Goal: Check status: Check status

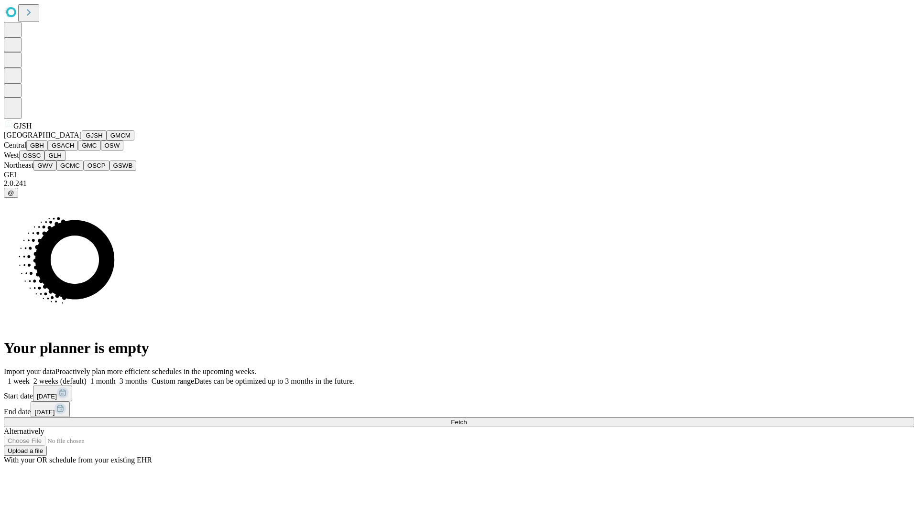
click at [82, 141] on button "GJSH" at bounding box center [94, 136] width 25 height 10
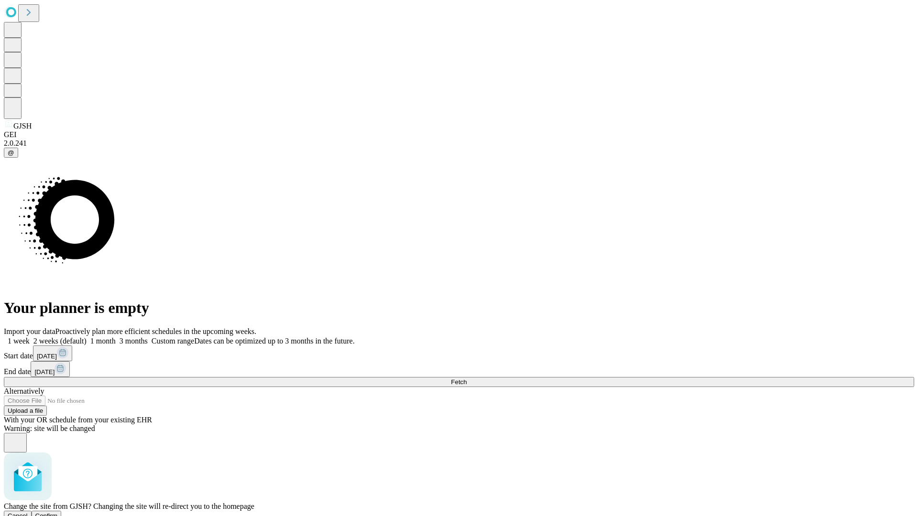
click at [58, 513] on span "Confirm" at bounding box center [46, 516] width 22 height 7
click at [30, 337] on label "1 week" at bounding box center [17, 341] width 26 height 8
click at [467, 379] on span "Fetch" at bounding box center [459, 382] width 16 height 7
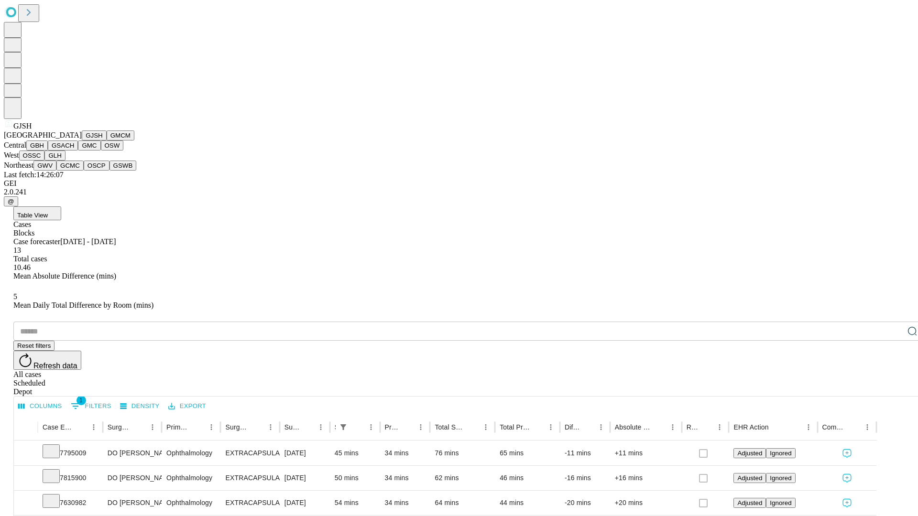
click at [107, 141] on button "GMCM" at bounding box center [121, 136] width 28 height 10
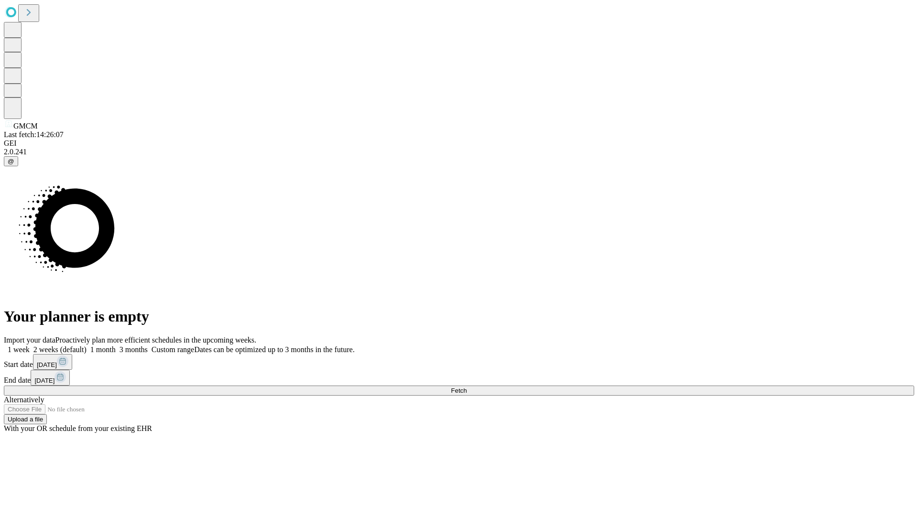
click at [30, 346] on label "1 week" at bounding box center [17, 350] width 26 height 8
click at [467, 387] on span "Fetch" at bounding box center [459, 390] width 16 height 7
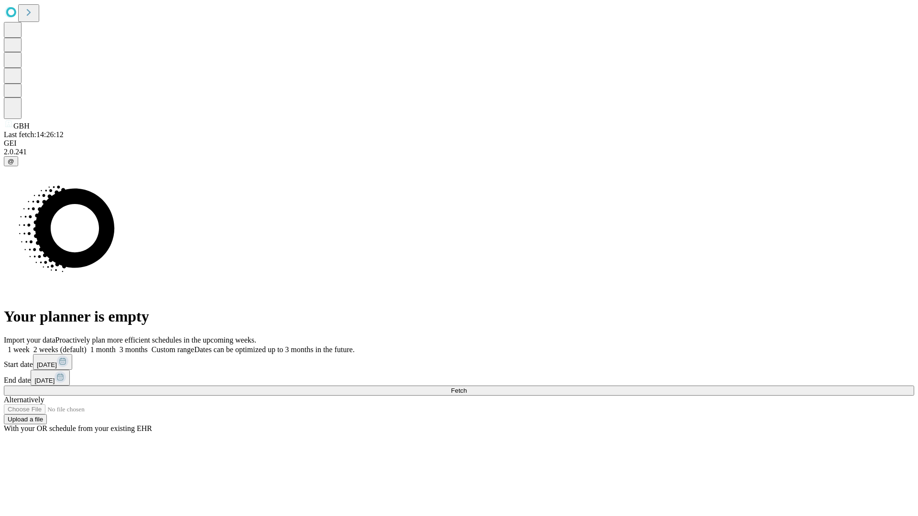
click at [30, 346] on label "1 week" at bounding box center [17, 350] width 26 height 8
click at [467, 387] on span "Fetch" at bounding box center [459, 390] width 16 height 7
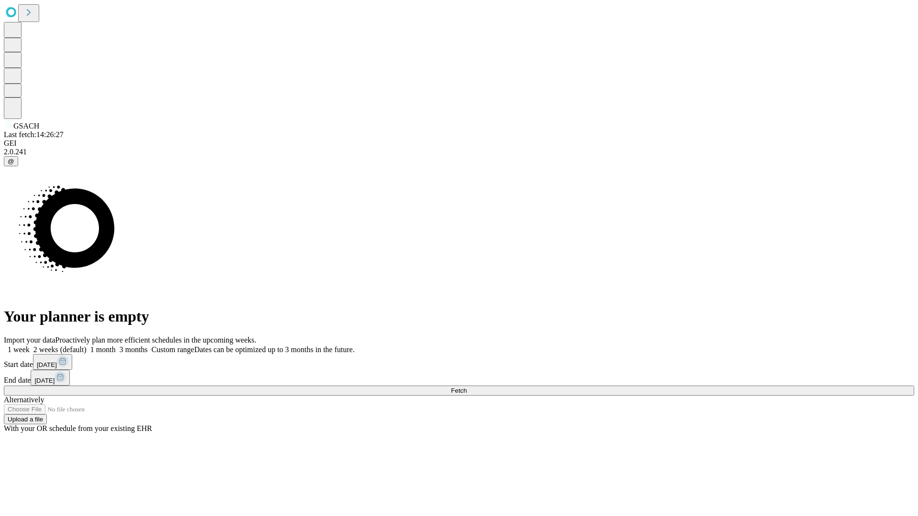
click at [30, 346] on label "1 week" at bounding box center [17, 350] width 26 height 8
click at [467, 387] on span "Fetch" at bounding box center [459, 390] width 16 height 7
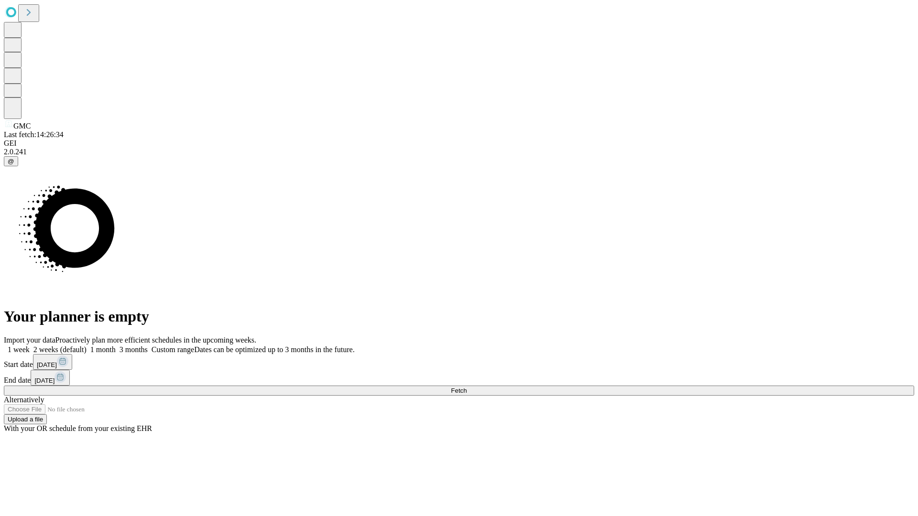
click at [30, 346] on label "1 week" at bounding box center [17, 350] width 26 height 8
click at [467, 387] on span "Fetch" at bounding box center [459, 390] width 16 height 7
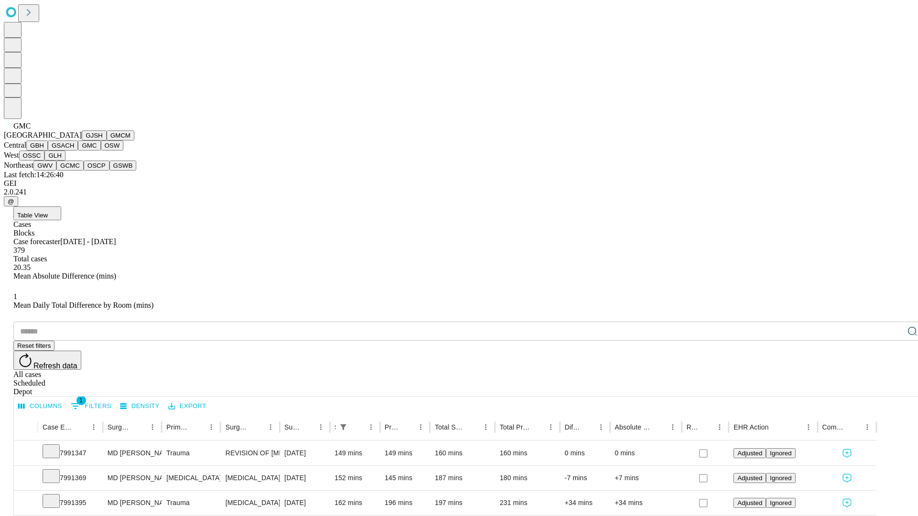
click at [101, 151] on button "OSW" at bounding box center [112, 146] width 23 height 10
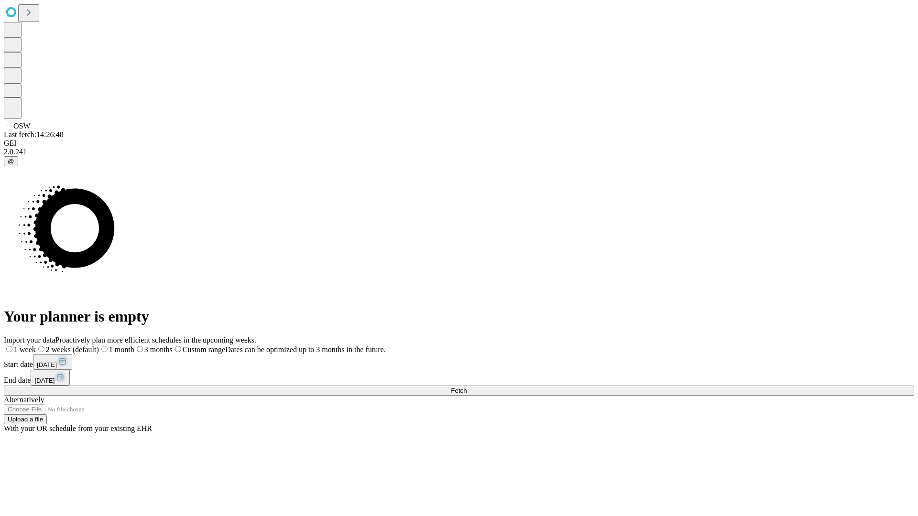
click at [467, 387] on span "Fetch" at bounding box center [459, 390] width 16 height 7
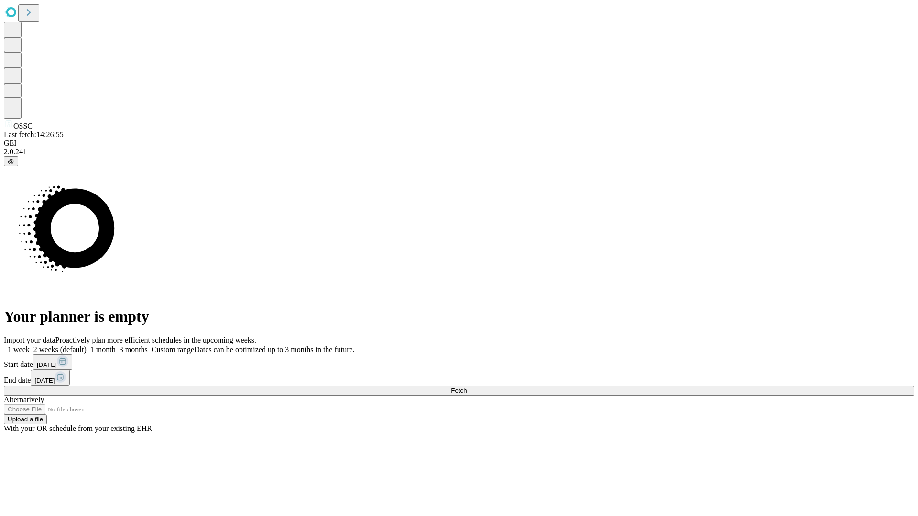
click at [30, 346] on label "1 week" at bounding box center [17, 350] width 26 height 8
click at [467, 387] on span "Fetch" at bounding box center [459, 390] width 16 height 7
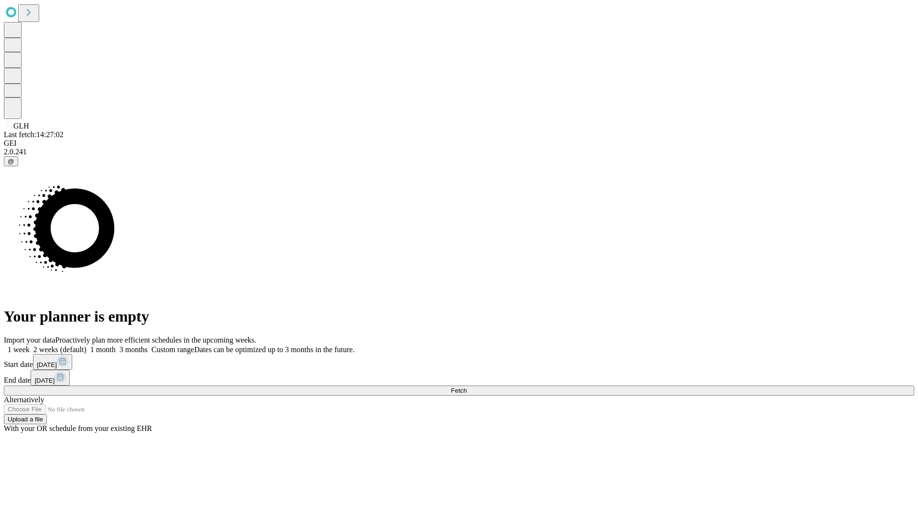
click at [30, 346] on label "1 week" at bounding box center [17, 350] width 26 height 8
click at [467, 387] on span "Fetch" at bounding box center [459, 390] width 16 height 7
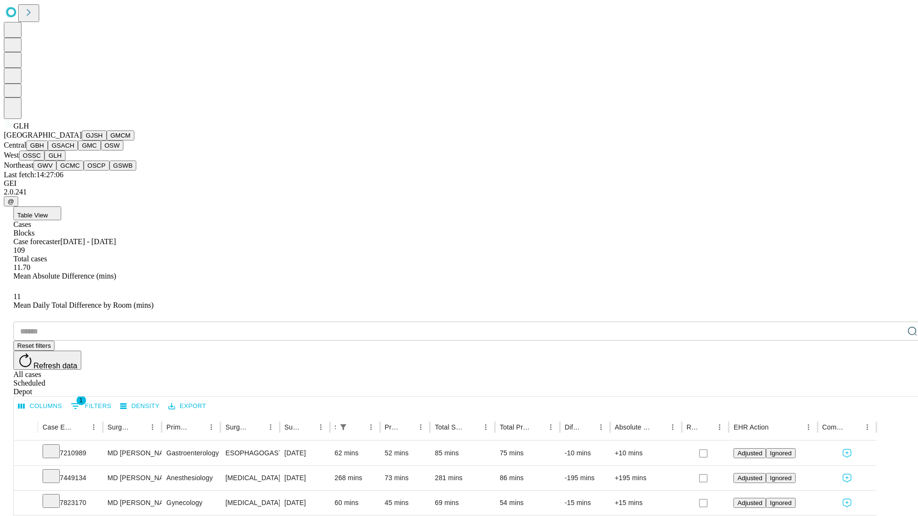
click at [56, 171] on button "GWV" at bounding box center [44, 166] width 23 height 10
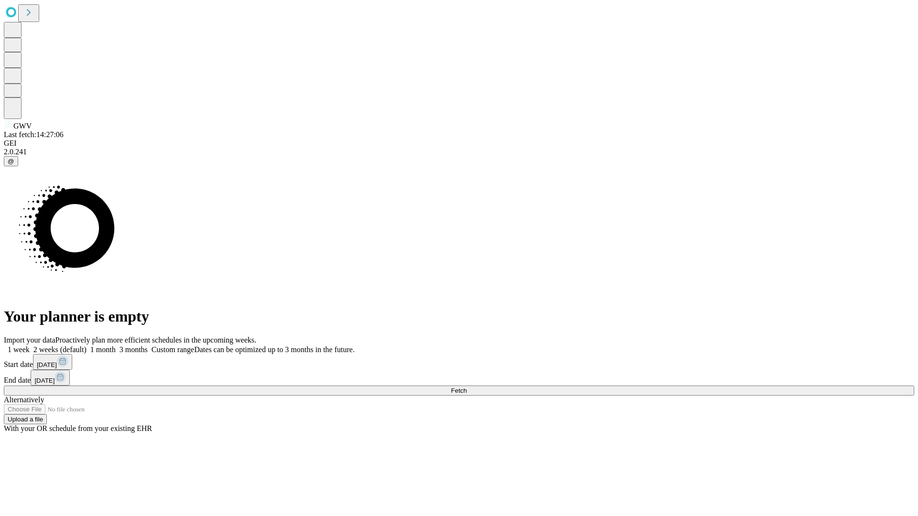
click at [30, 346] on label "1 week" at bounding box center [17, 350] width 26 height 8
click at [467, 387] on span "Fetch" at bounding box center [459, 390] width 16 height 7
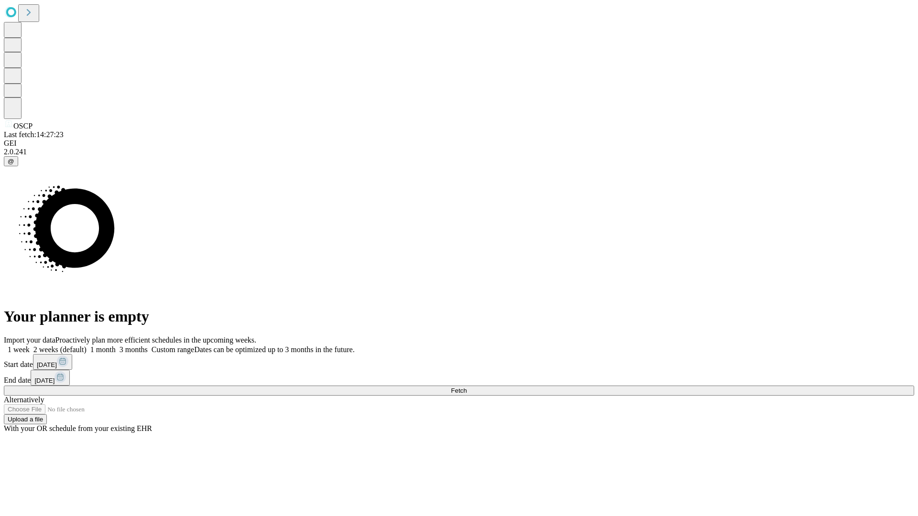
click at [30, 346] on label "1 week" at bounding box center [17, 350] width 26 height 8
click at [467, 387] on span "Fetch" at bounding box center [459, 390] width 16 height 7
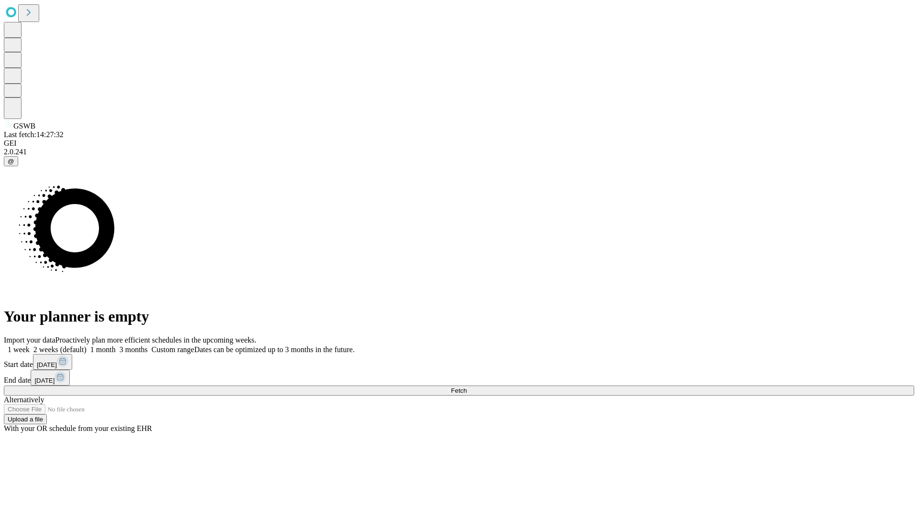
click at [30, 346] on label "1 week" at bounding box center [17, 350] width 26 height 8
click at [467, 387] on span "Fetch" at bounding box center [459, 390] width 16 height 7
